Goal: Feedback & Contribution: Leave review/rating

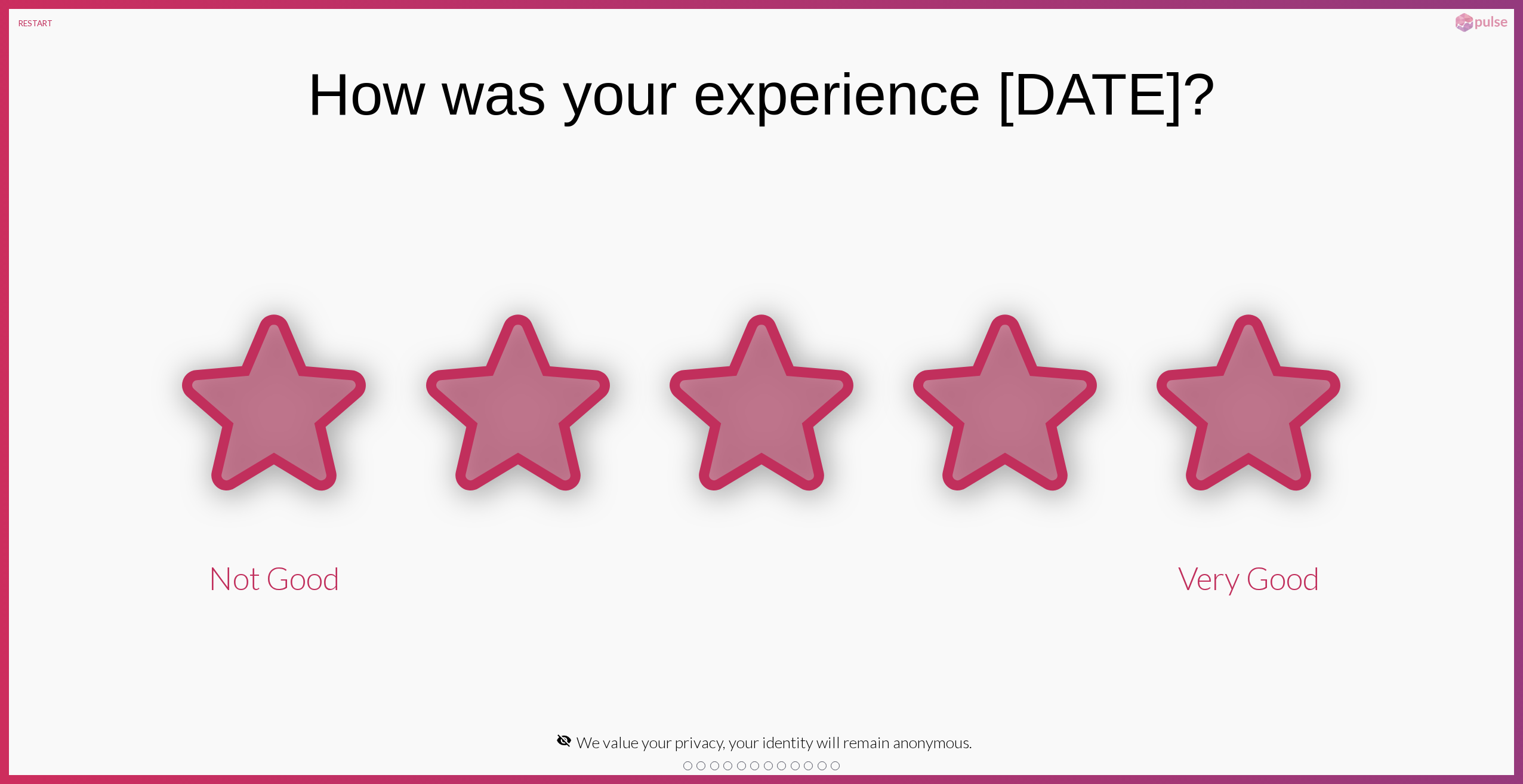
click at [1291, 403] on icon at bounding box center [1249, 403] width 173 height 165
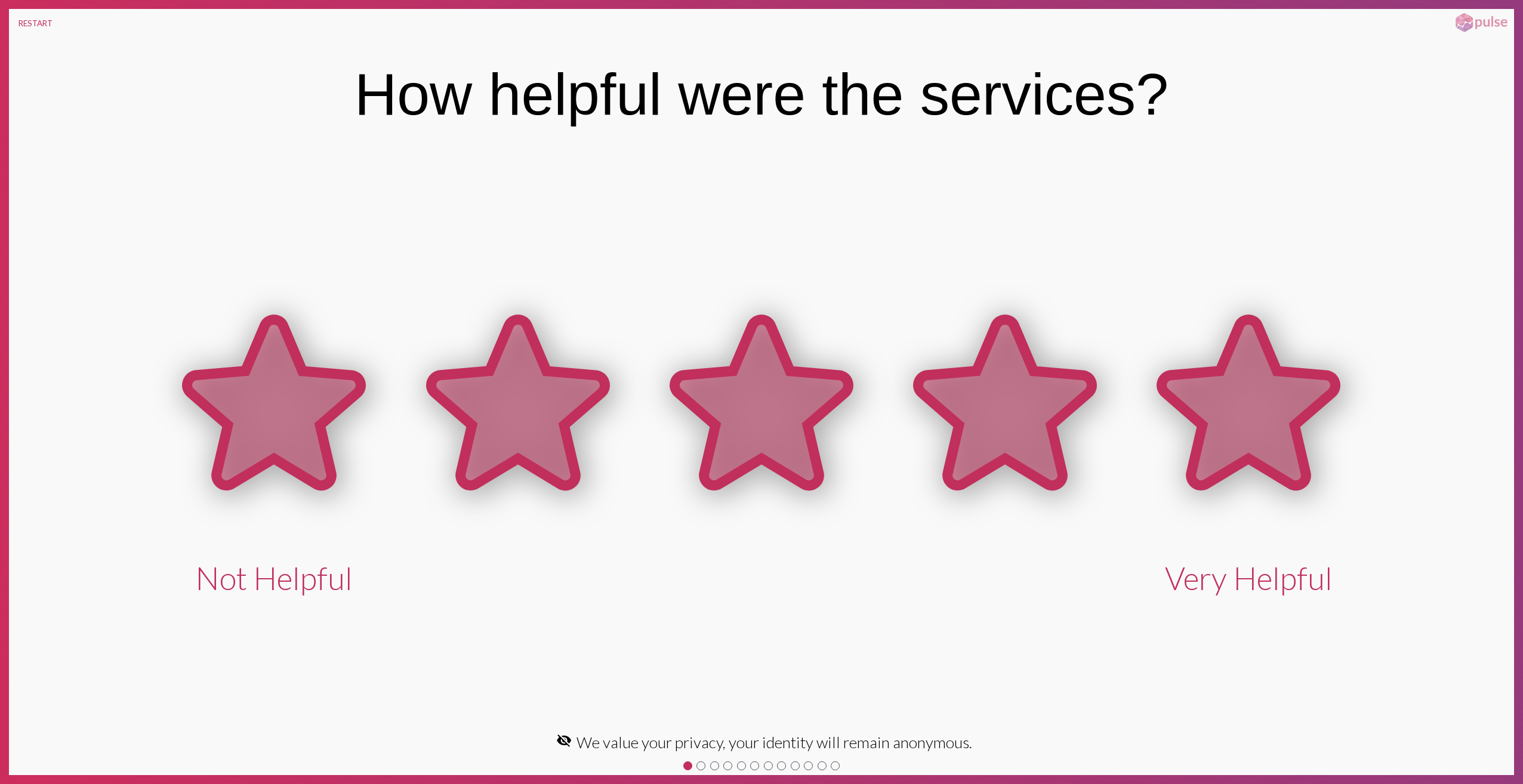
click at [1291, 403] on icon at bounding box center [1249, 403] width 173 height 165
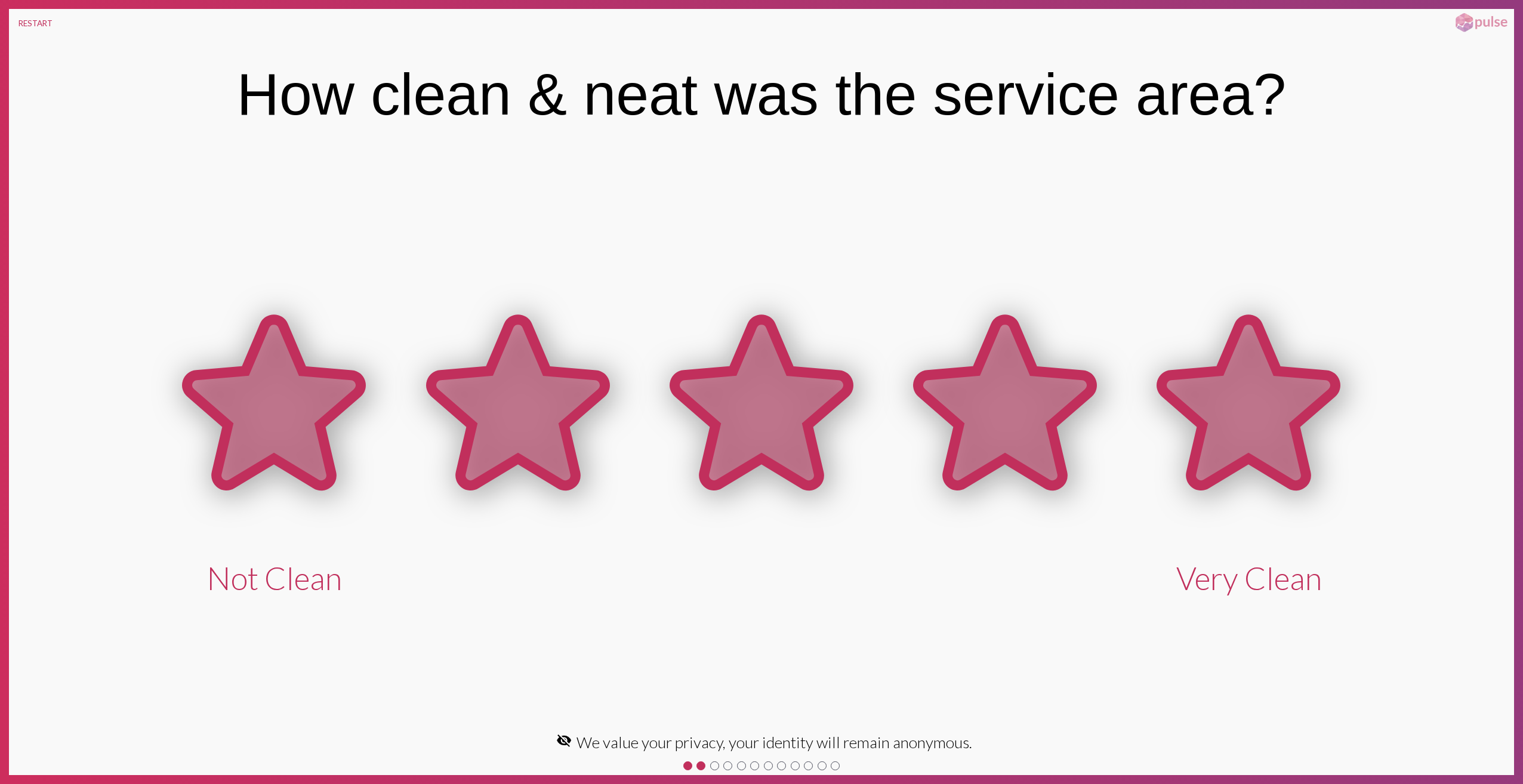
click at [1291, 403] on icon at bounding box center [1249, 403] width 173 height 165
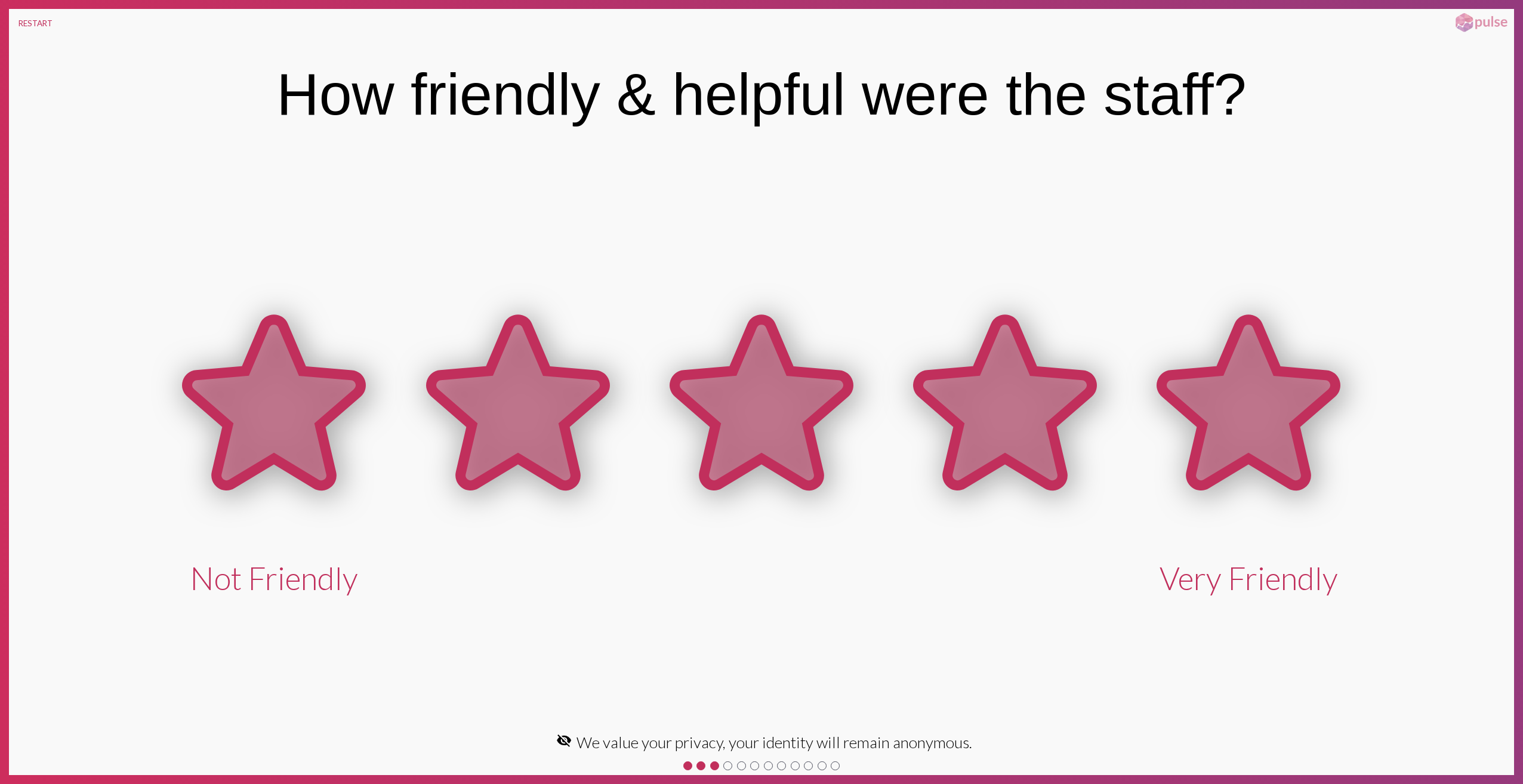
click at [1291, 403] on icon at bounding box center [1249, 403] width 173 height 165
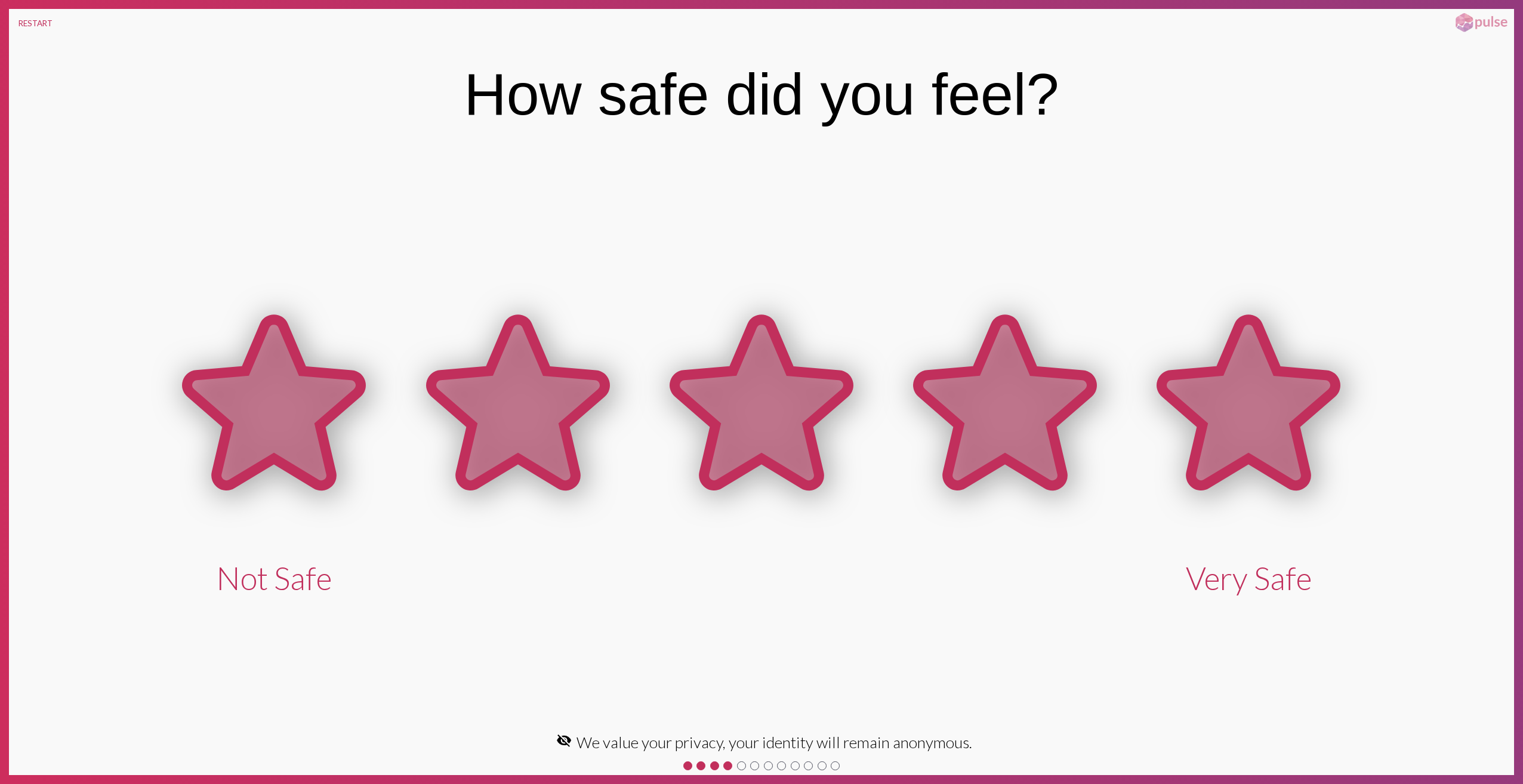
click at [1291, 403] on icon at bounding box center [1249, 403] width 173 height 165
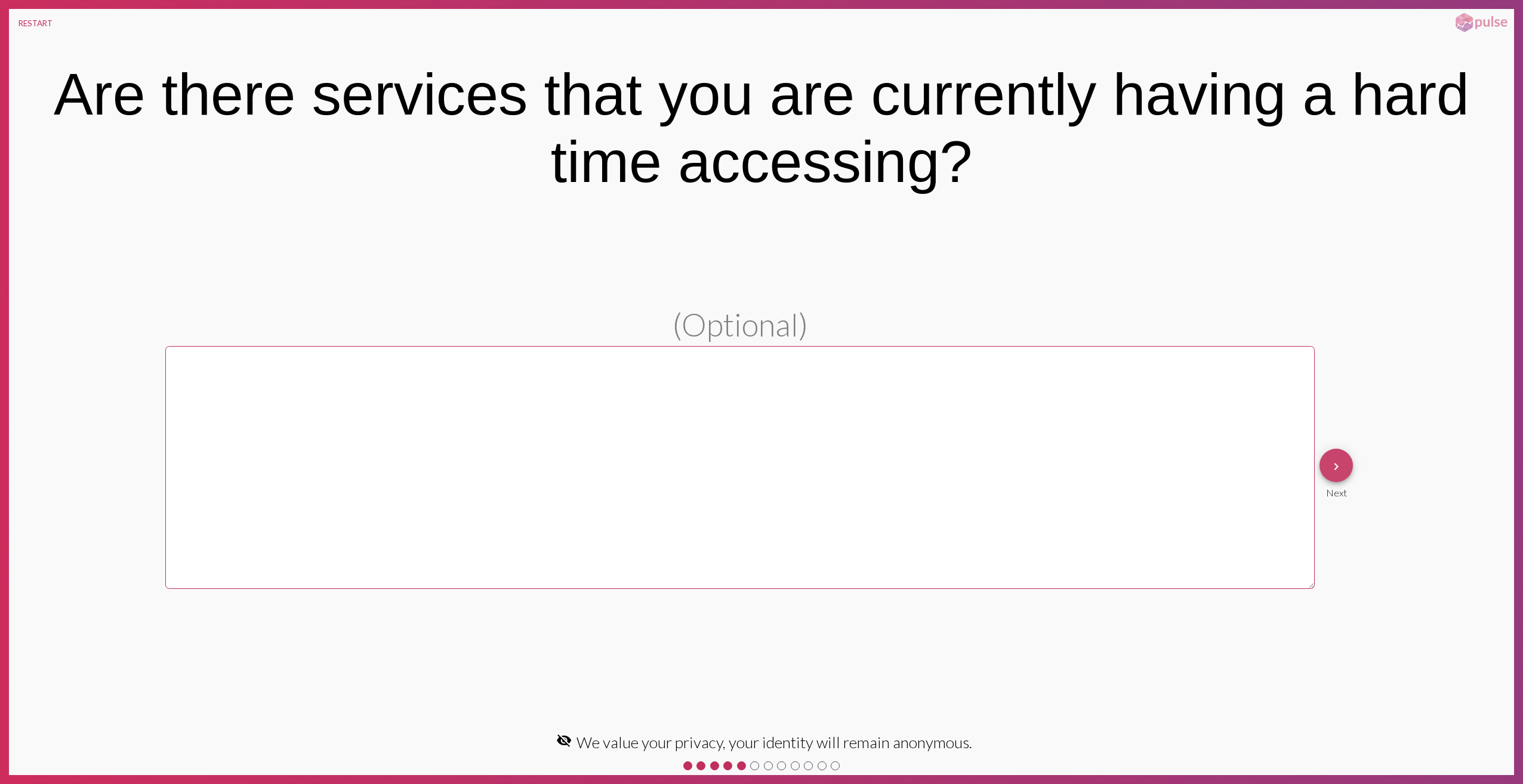
click at [1346, 466] on button "keyboard_arrow_right" at bounding box center [1336, 465] width 33 height 33
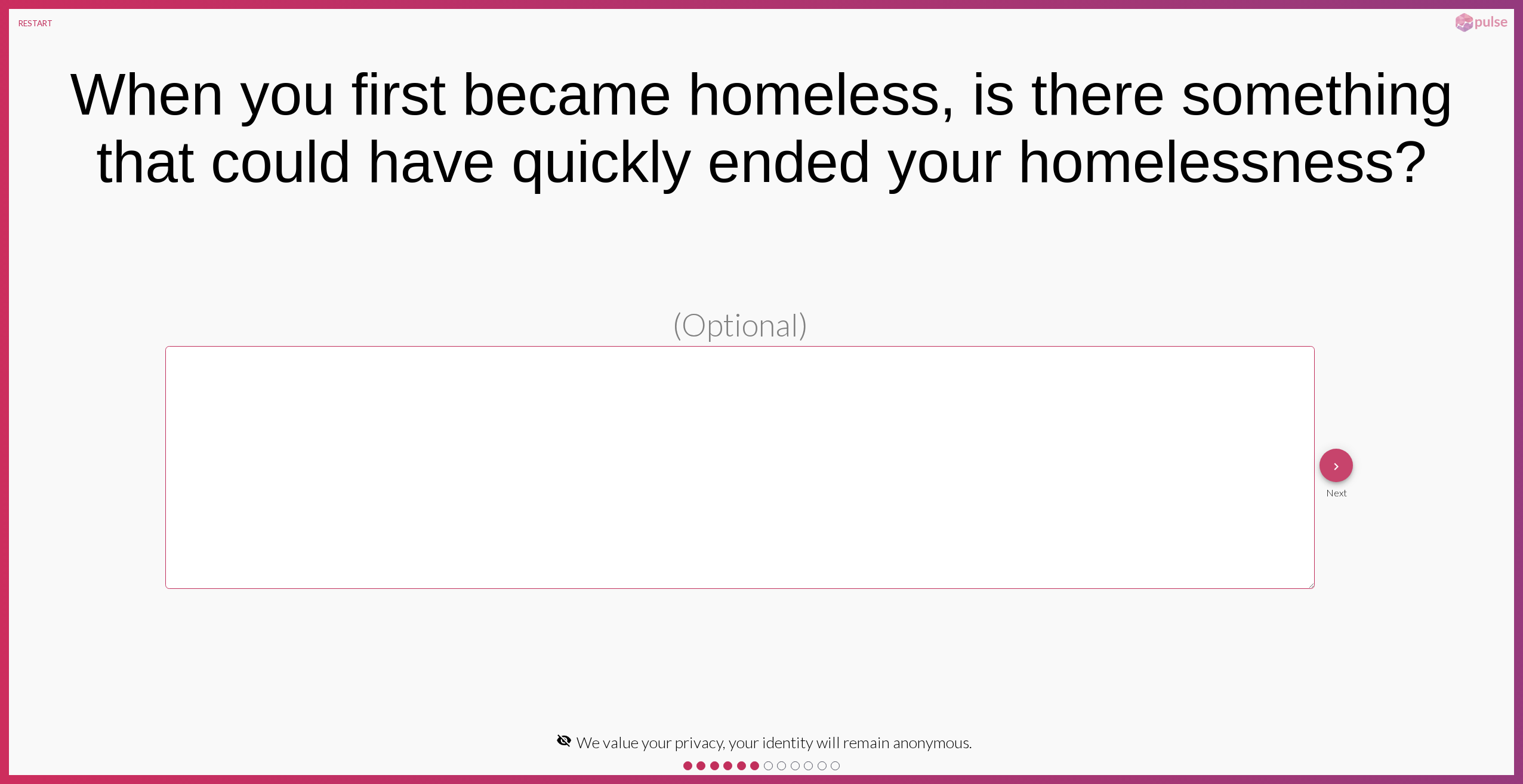
click at [1339, 467] on mat-icon "keyboard_arrow_right" at bounding box center [1336, 466] width 14 height 14
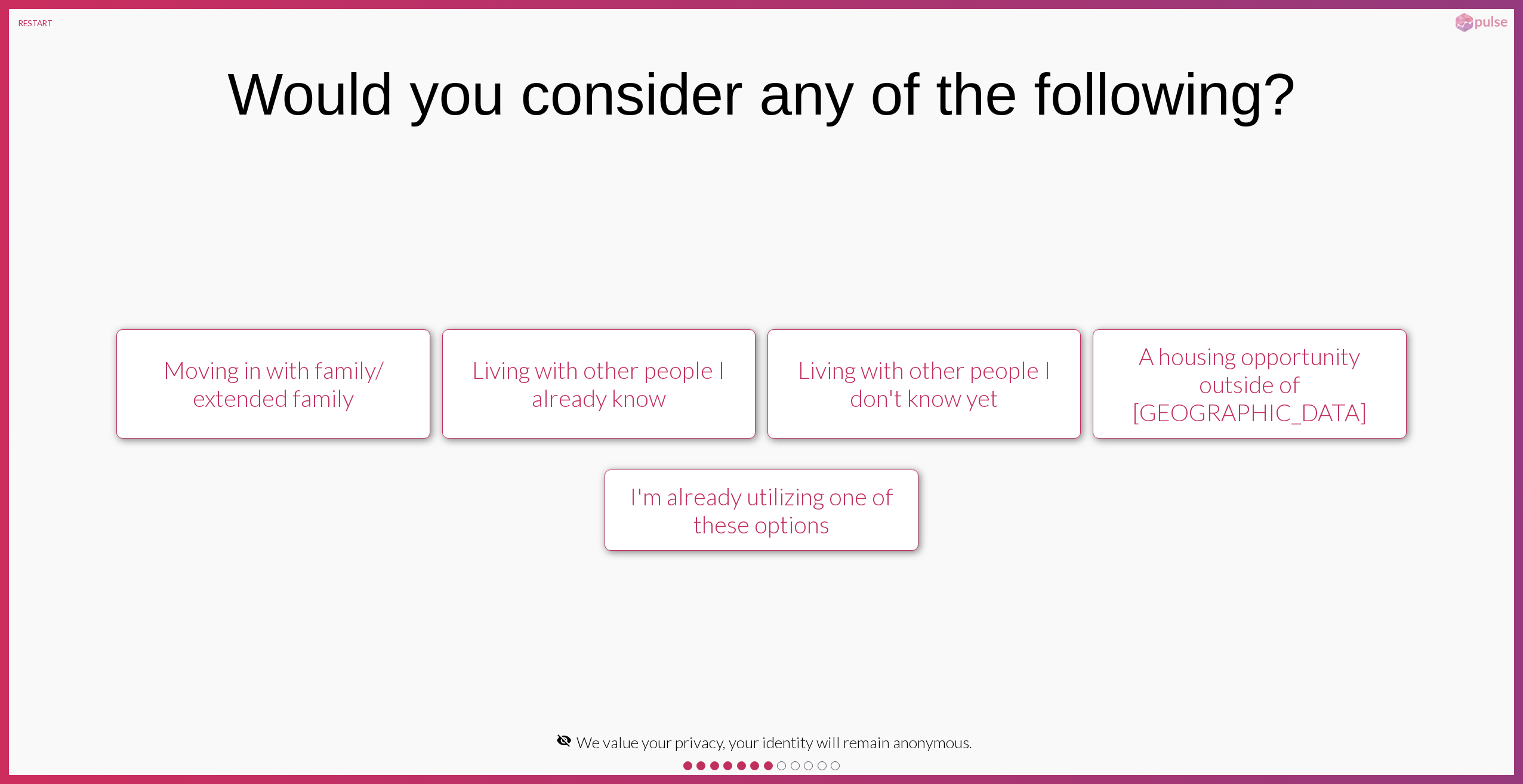
click at [1141, 569] on div "Moving in with family/ extended family Living with other people I already know …" at bounding box center [762, 440] width 1506 height 576
